Goal: Information Seeking & Learning: Learn about a topic

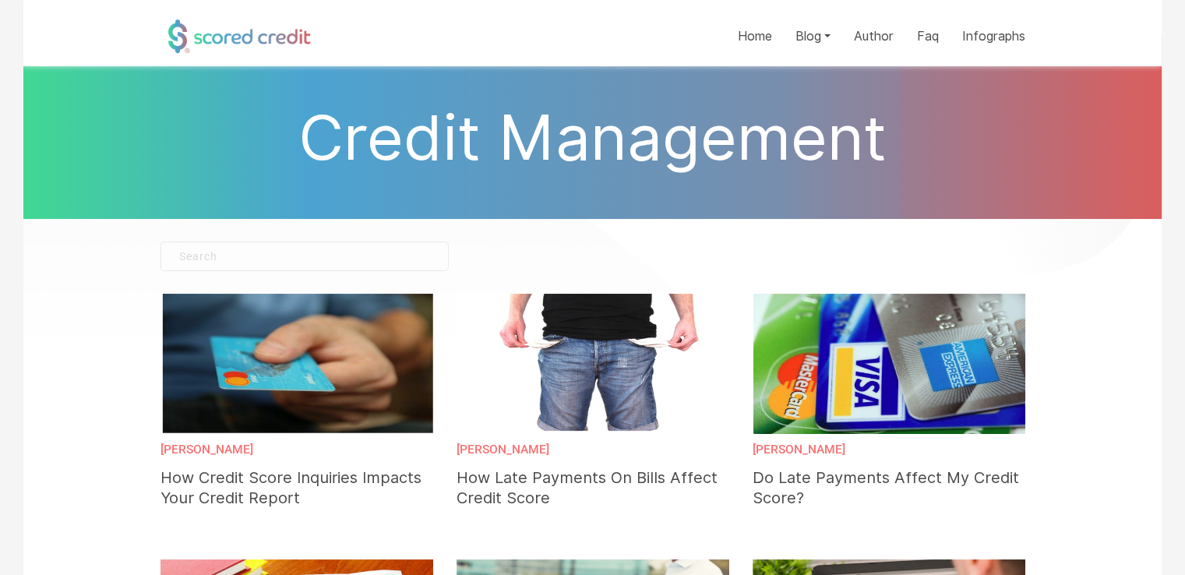
click at [731, 154] on h1 "Credit Management" at bounding box center [592, 138] width 1138 height 76
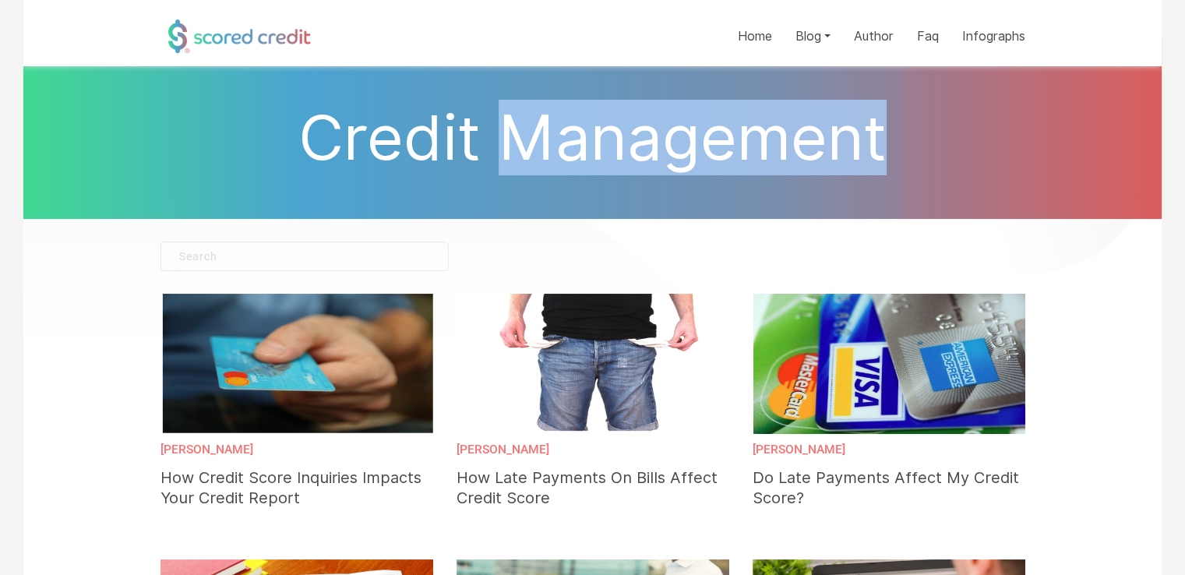
click at [731, 154] on h1 "Credit Management" at bounding box center [592, 138] width 1138 height 76
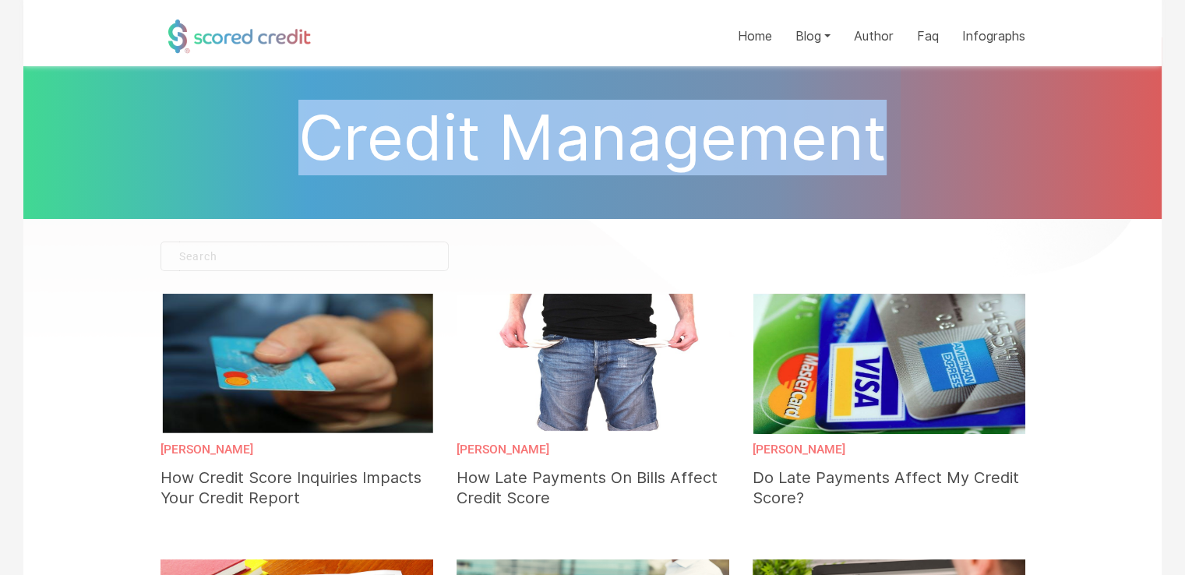
drag, startPoint x: 330, startPoint y: 143, endPoint x: 866, endPoint y: 149, distance: 536.0
click at [868, 150] on h1 "Credit Management" at bounding box center [592, 138] width 1138 height 76
click at [763, 167] on h1 "Credit Management" at bounding box center [592, 138] width 1138 height 76
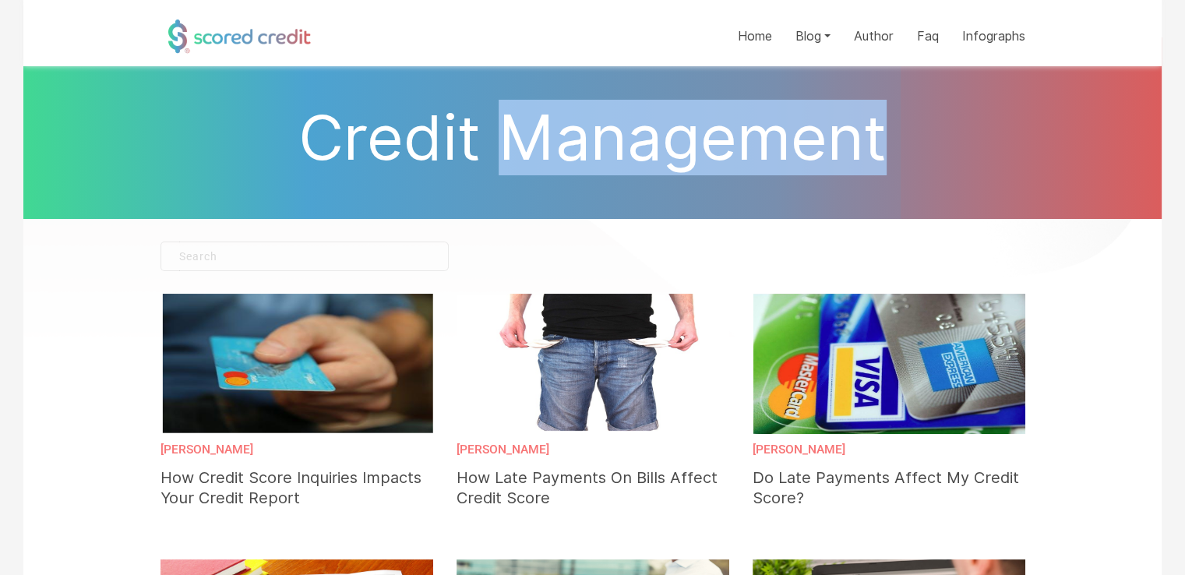
click at [763, 167] on h1 "Credit Management" at bounding box center [592, 138] width 1138 height 76
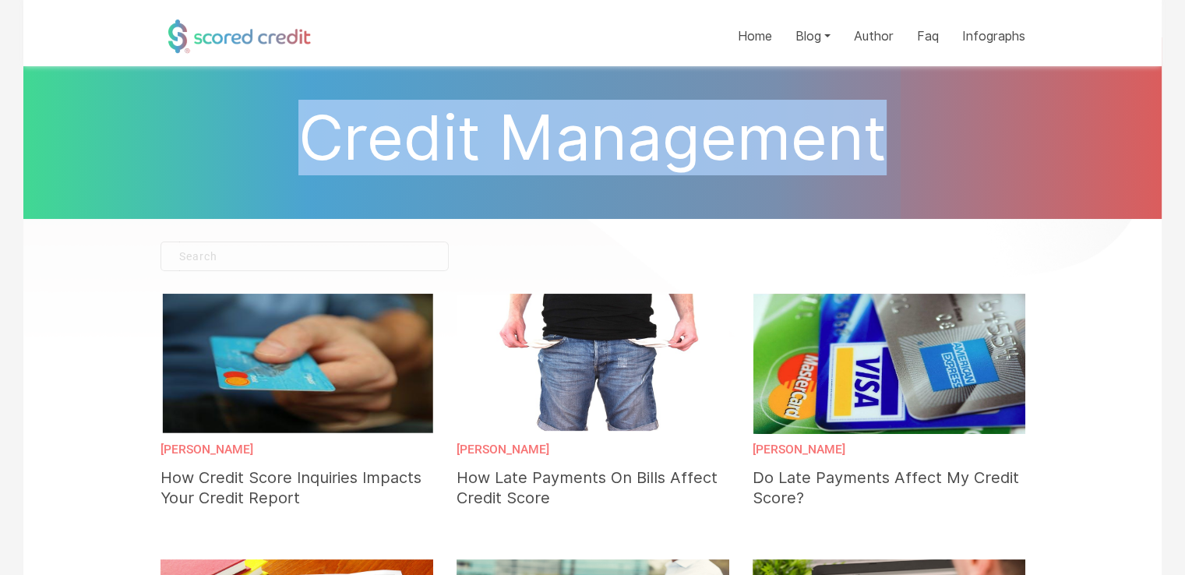
click at [763, 167] on h1 "Credit Management" at bounding box center [592, 138] width 1138 height 76
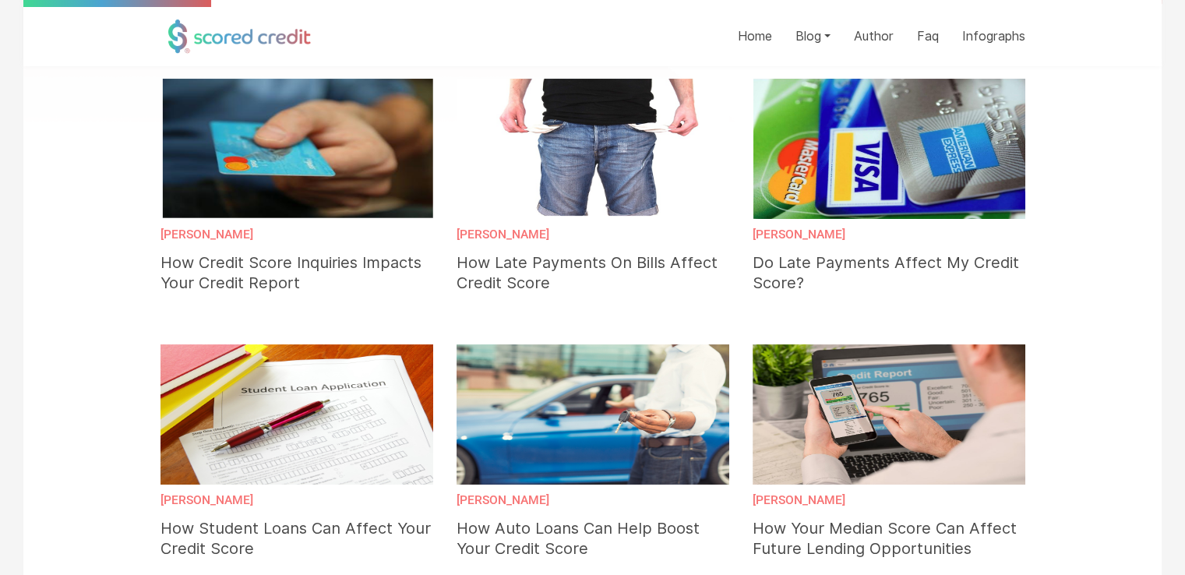
scroll to position [234, 0]
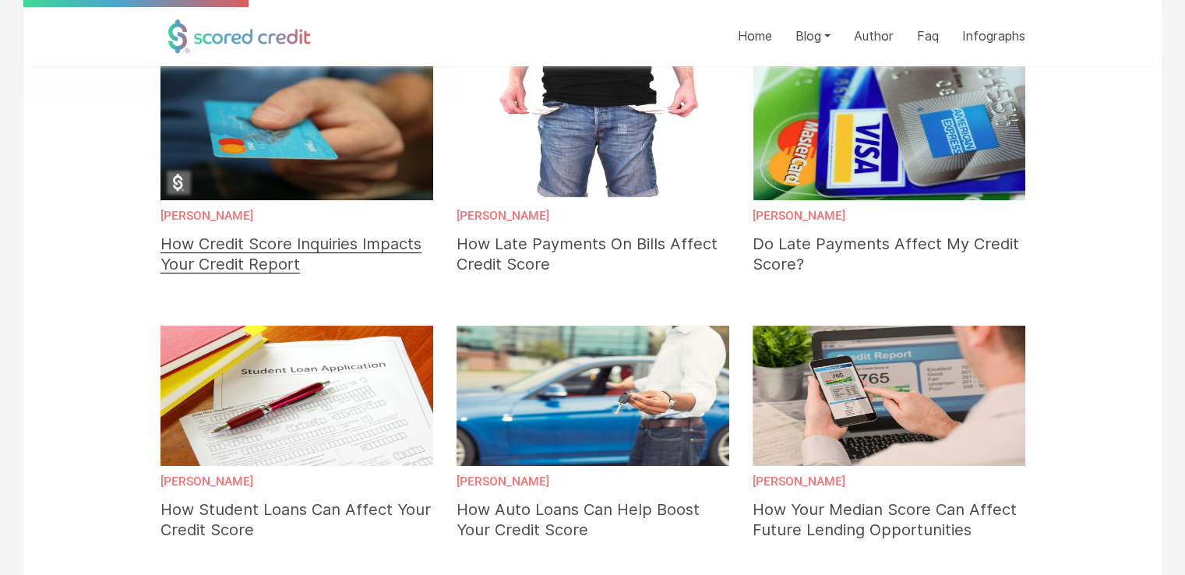
click at [361, 122] on img at bounding box center [296, 130] width 292 height 150
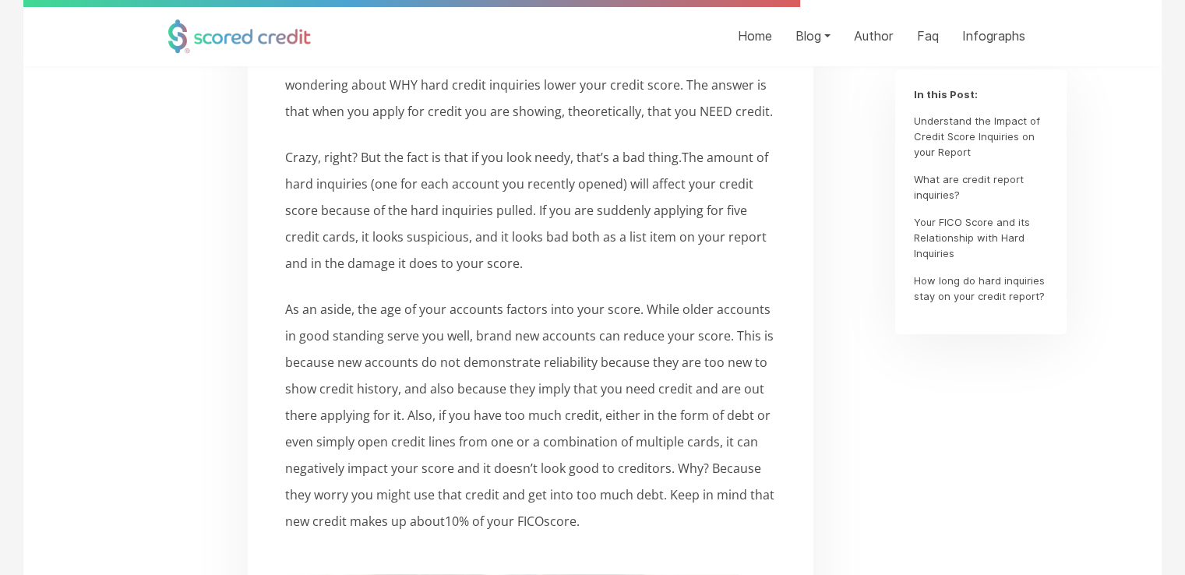
scroll to position [4674, 0]
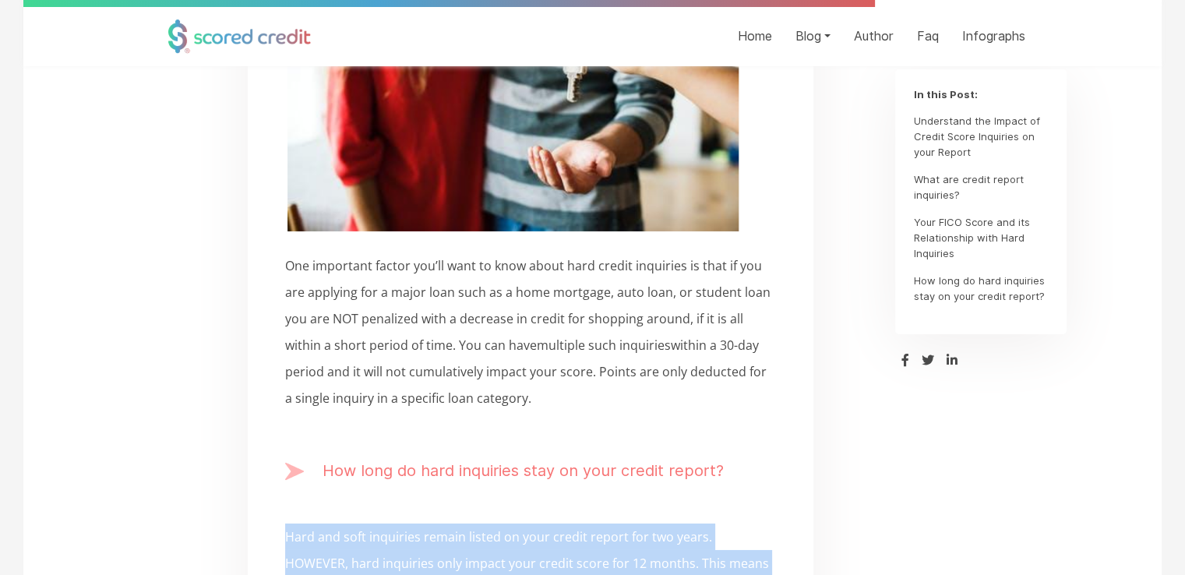
drag, startPoint x: 287, startPoint y: 253, endPoint x: 358, endPoint y: 331, distance: 105.3
click at [352, 524] on p "Hard and soft inquiries remain listed on your credit report for two years. HOWE…" at bounding box center [530, 586] width 491 height 125
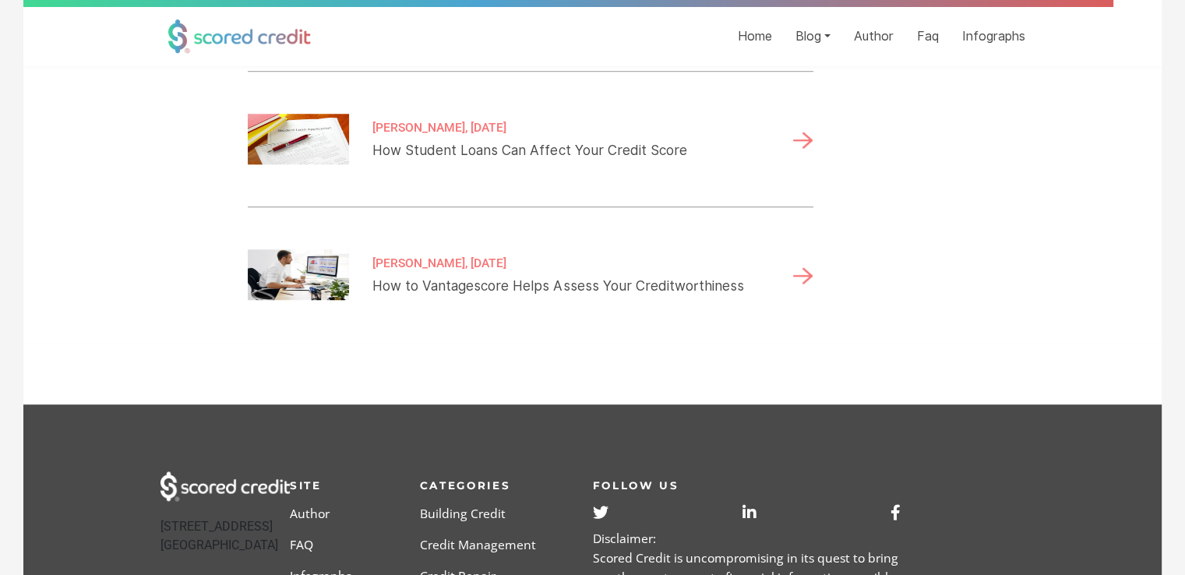
scroll to position [7296, 0]
